Goal: Task Accomplishment & Management: Manage account settings

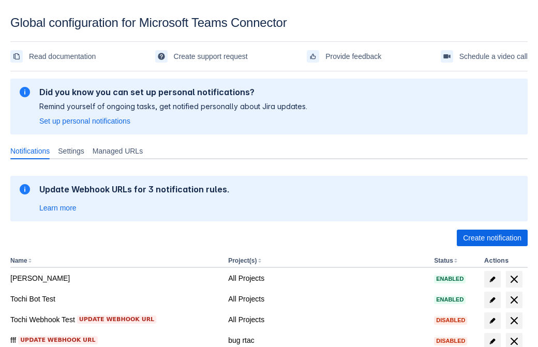
click at [492, 238] on span "Create notification" at bounding box center [492, 238] width 58 height 17
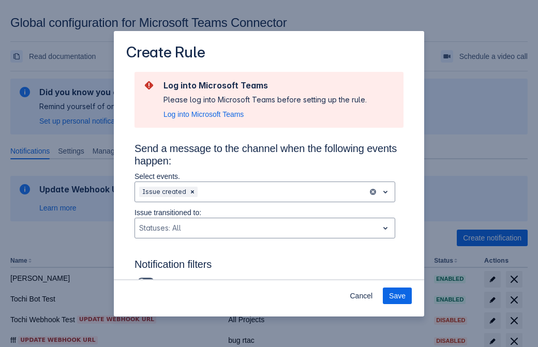
type input "RuleName-159324New Rule (42)"
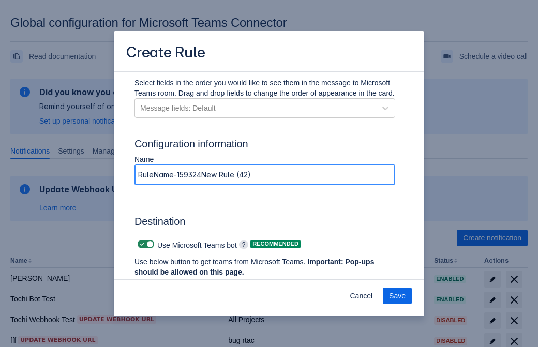
scroll to position [794, 0]
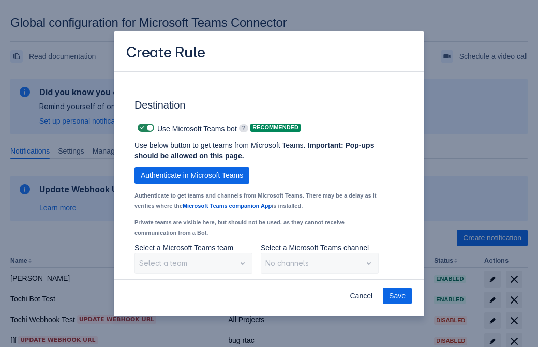
click at [192, 175] on span "Authenticate in Microsoft Teams" at bounding box center [192, 175] width 102 height 17
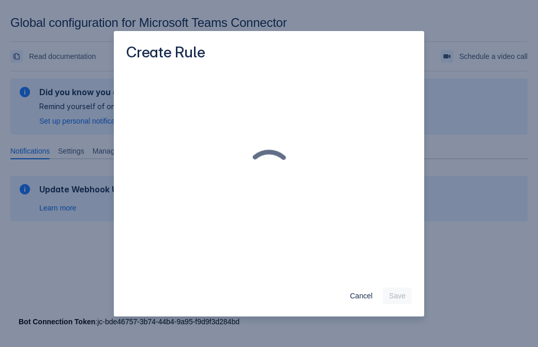
scroll to position [0, 0]
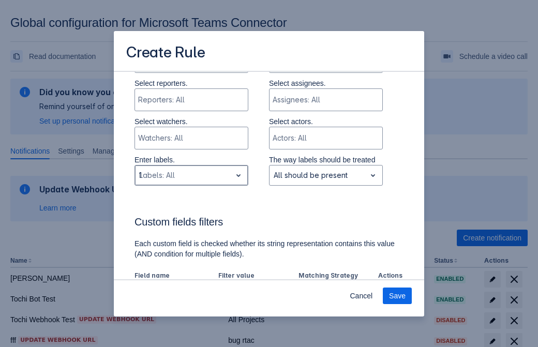
type input "159324_label"
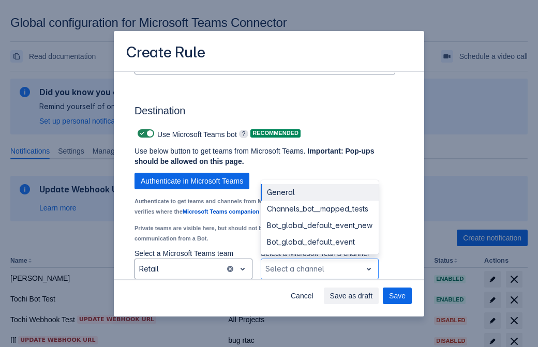
click at [319, 242] on div "Bot_global_default_event" at bounding box center [320, 242] width 118 height 17
click at [373, 296] on span "Save as draft" at bounding box center [351, 296] width 43 height 17
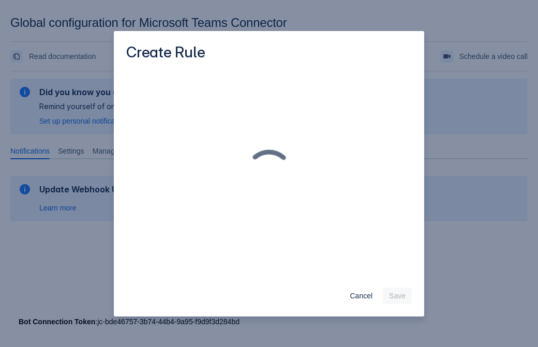
scroll to position [0, 0]
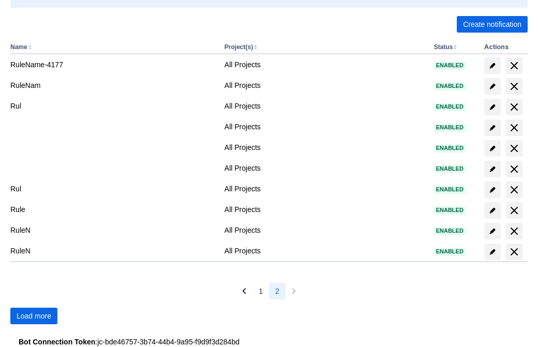
click at [34, 316] on span "Load more" at bounding box center [34, 316] width 35 height 17
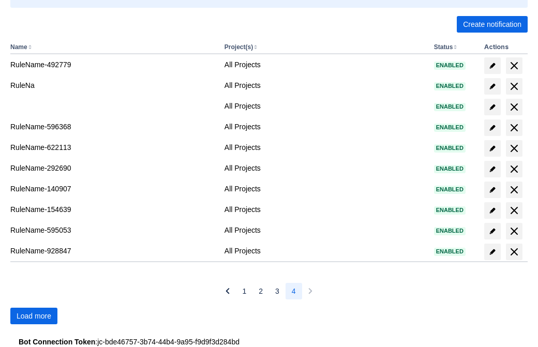
click at [34, 316] on span "Load more" at bounding box center [34, 316] width 35 height 17
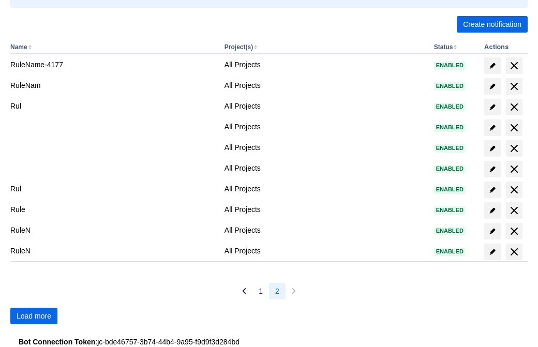
click at [34, 316] on span "Load more" at bounding box center [34, 316] width 35 height 17
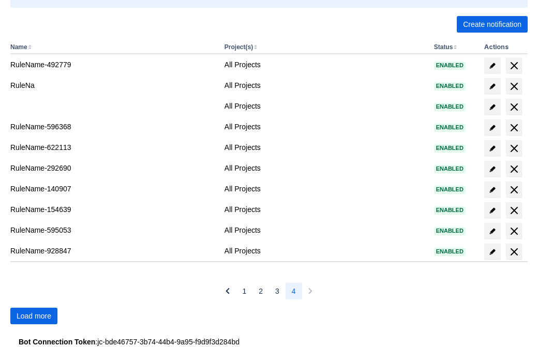
click at [34, 316] on span "Load more" at bounding box center [34, 316] width 35 height 17
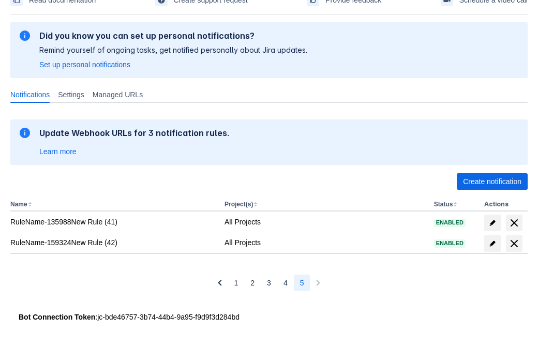
scroll to position [56, 0]
click at [513, 244] on span "delete" at bounding box center [514, 243] width 12 height 12
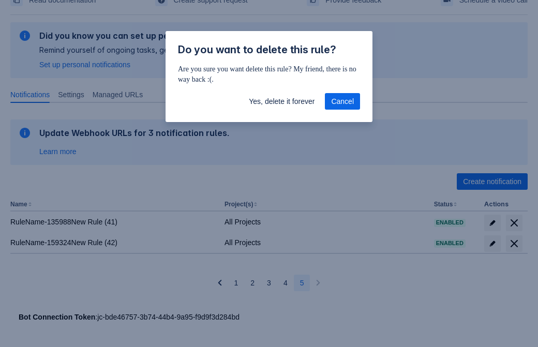
click at [281, 101] on span "Yes, delete it forever" at bounding box center [282, 101] width 66 height 17
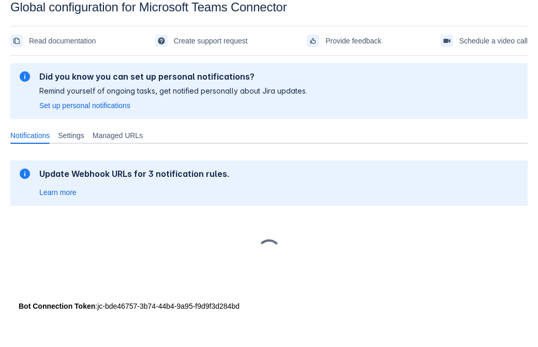
scroll to position [16, 0]
